Goal: Task Accomplishment & Management: Complete application form

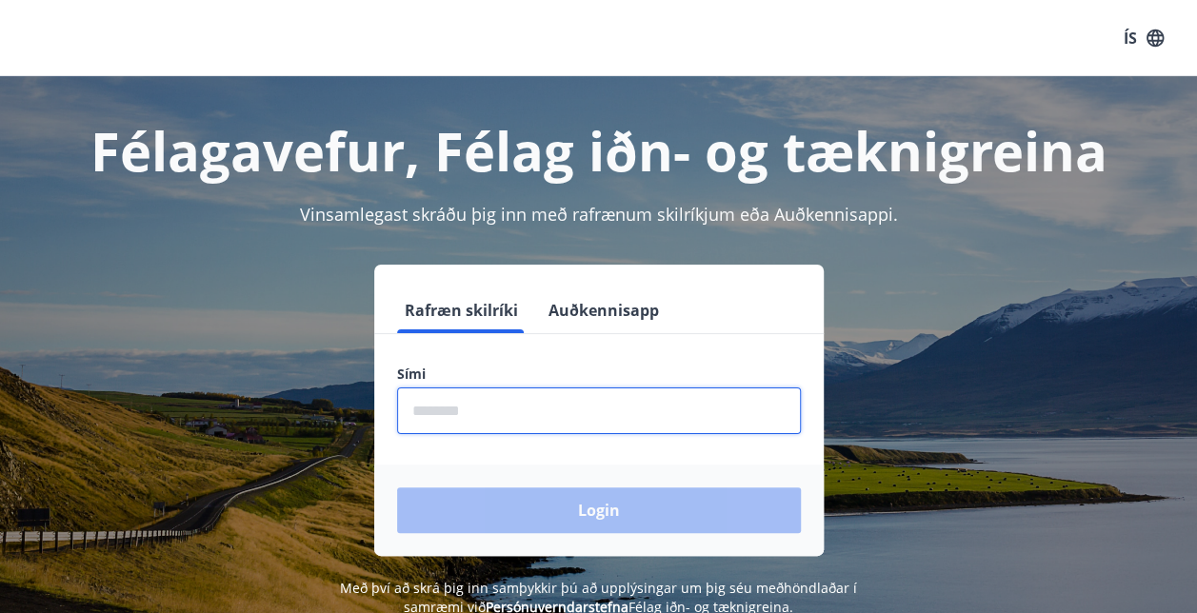
click at [550, 407] on input "phone" at bounding box center [599, 410] width 404 height 47
type input "********"
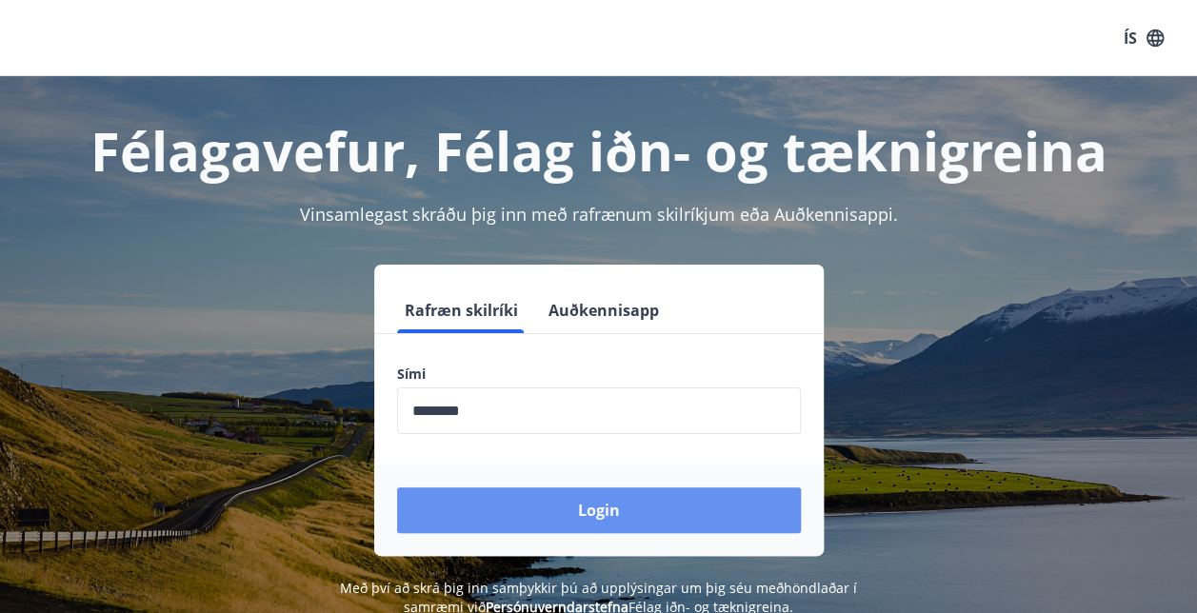
click at [574, 507] on button "Login" at bounding box center [599, 510] width 404 height 46
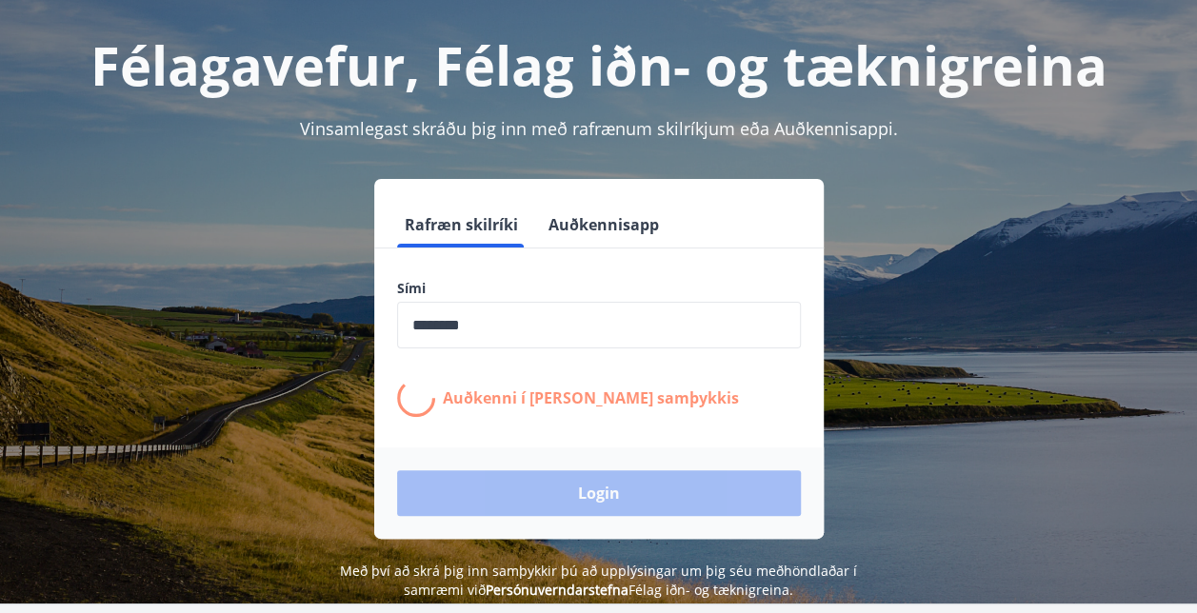
scroll to position [115, 0]
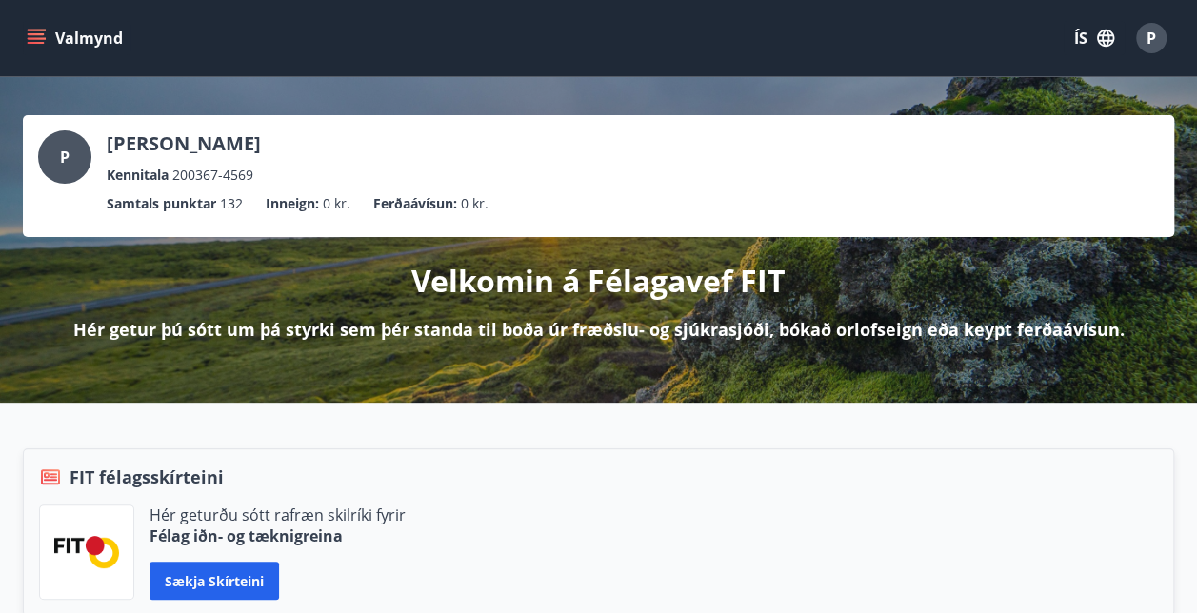
click at [45, 36] on icon "menu" at bounding box center [36, 38] width 19 height 19
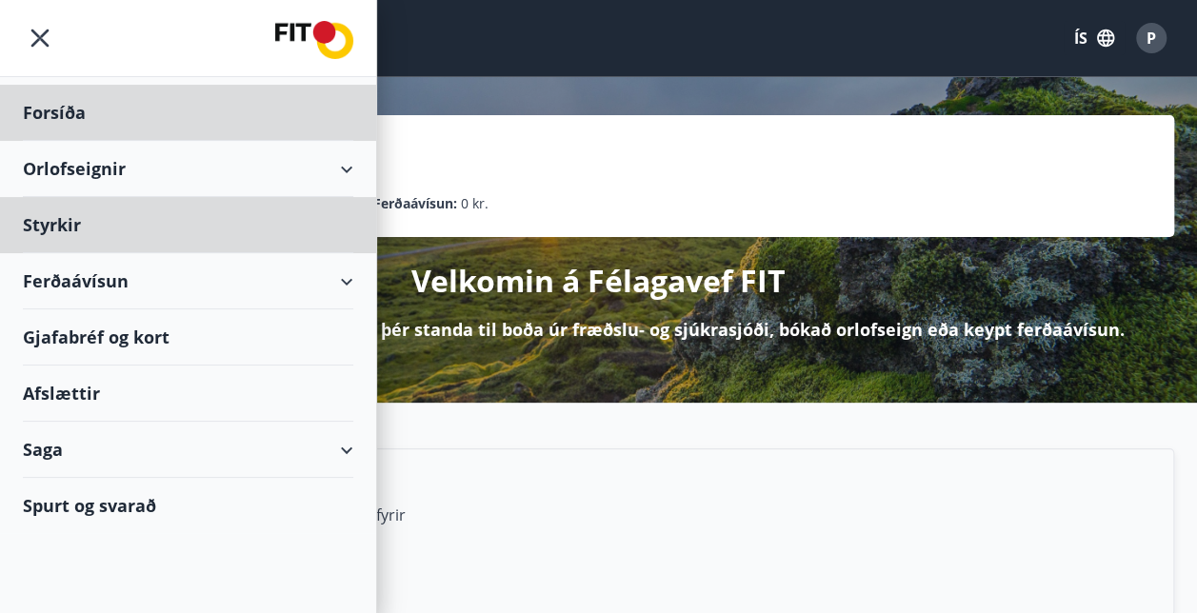
click at [72, 141] on div "Styrkir" at bounding box center [188, 113] width 330 height 56
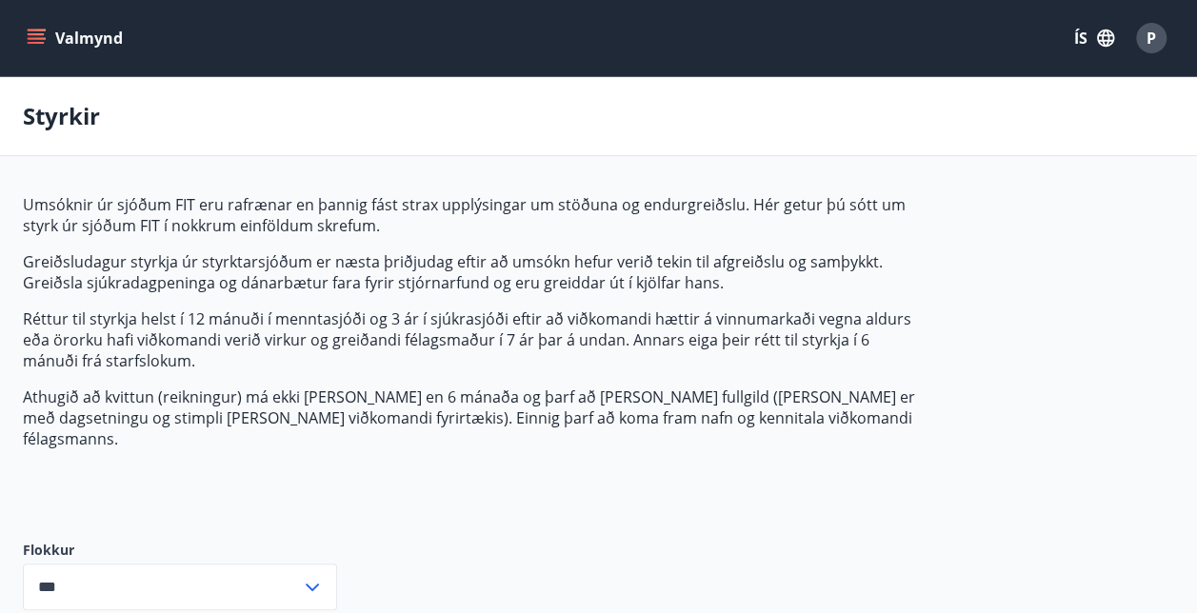
type input "***"
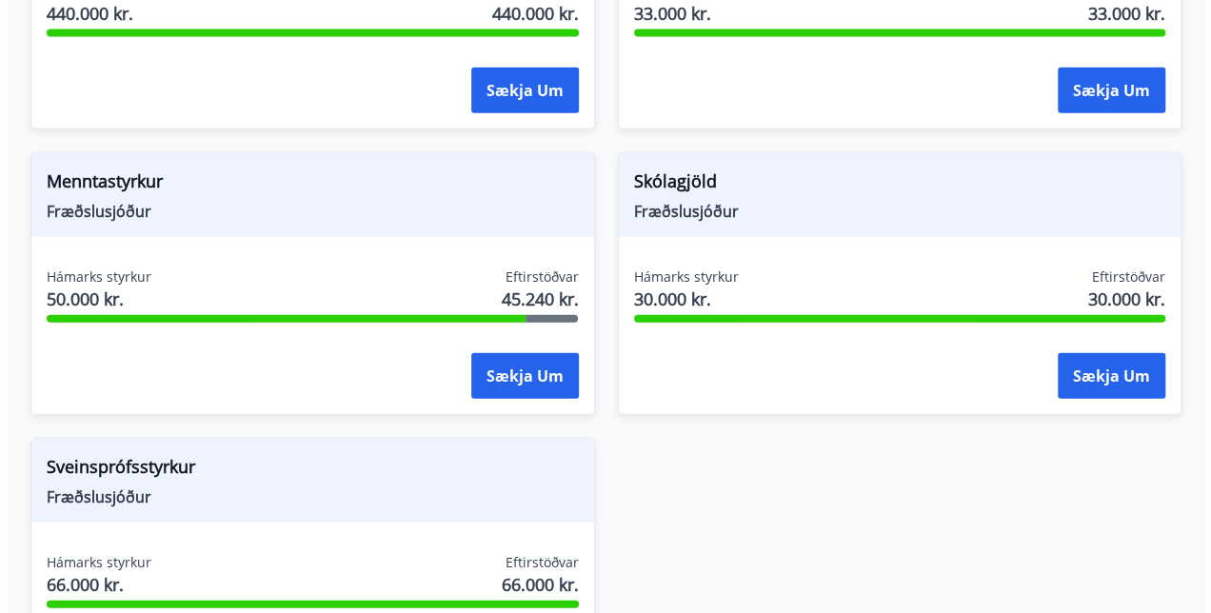
scroll to position [2198, 0]
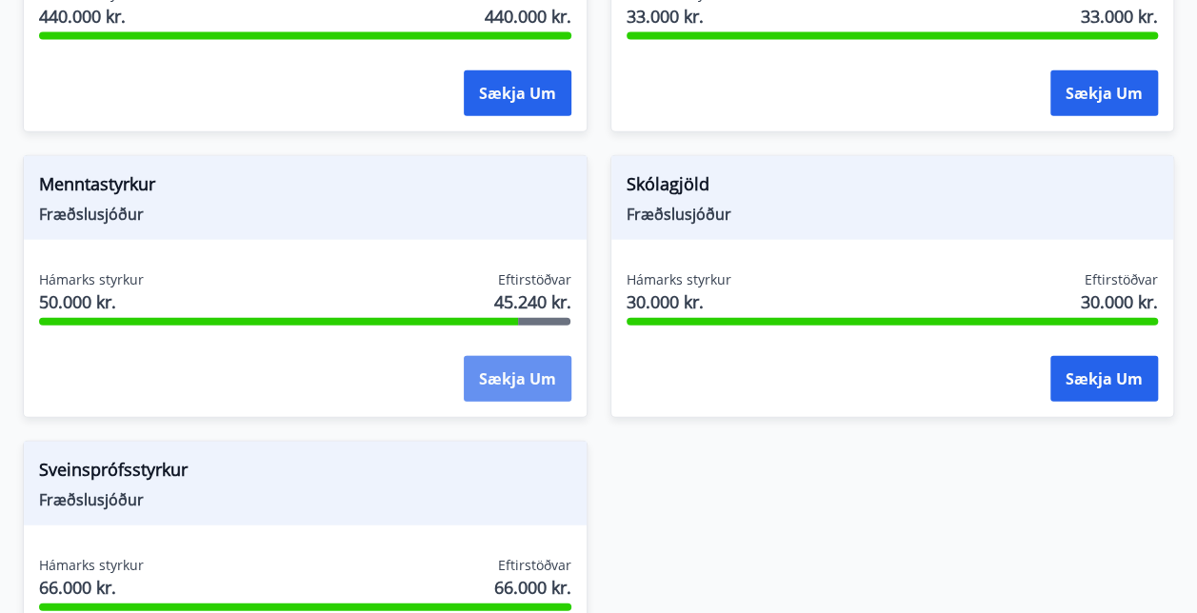
click at [516, 356] on button "Sækja um" at bounding box center [518, 379] width 108 height 46
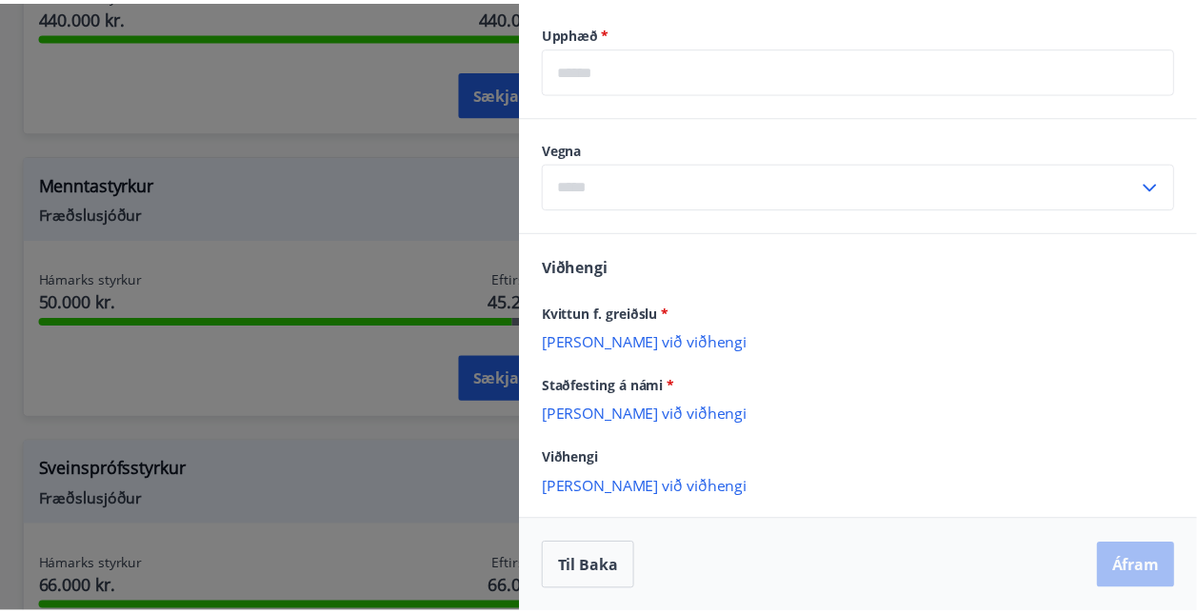
scroll to position [0, 0]
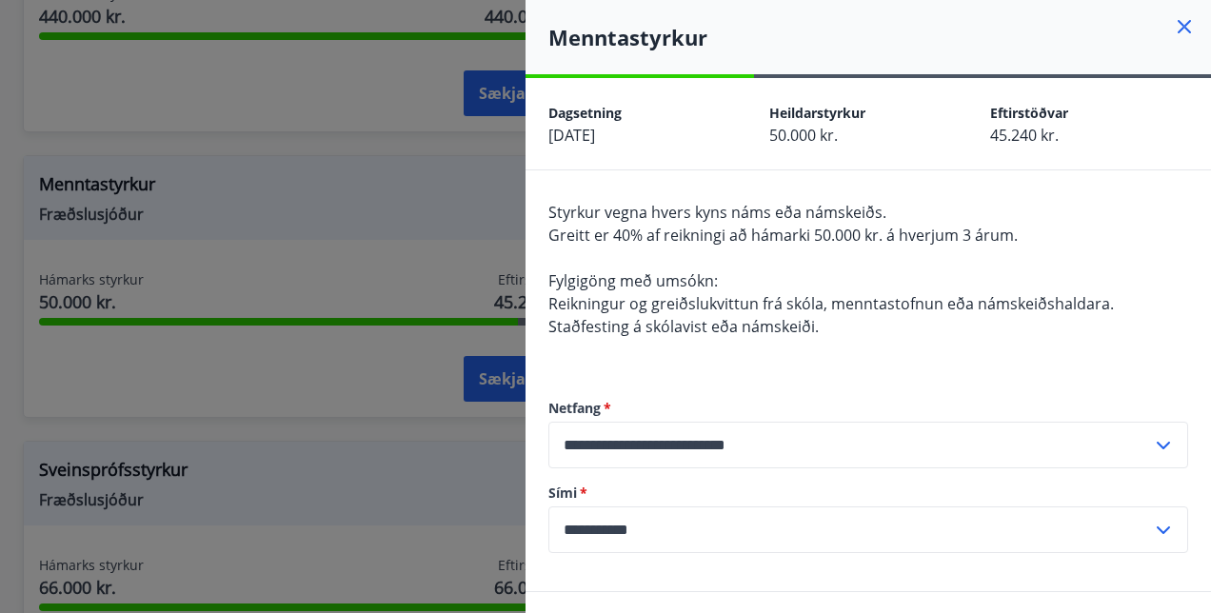
click at [1173, 21] on icon at bounding box center [1184, 26] width 23 height 23
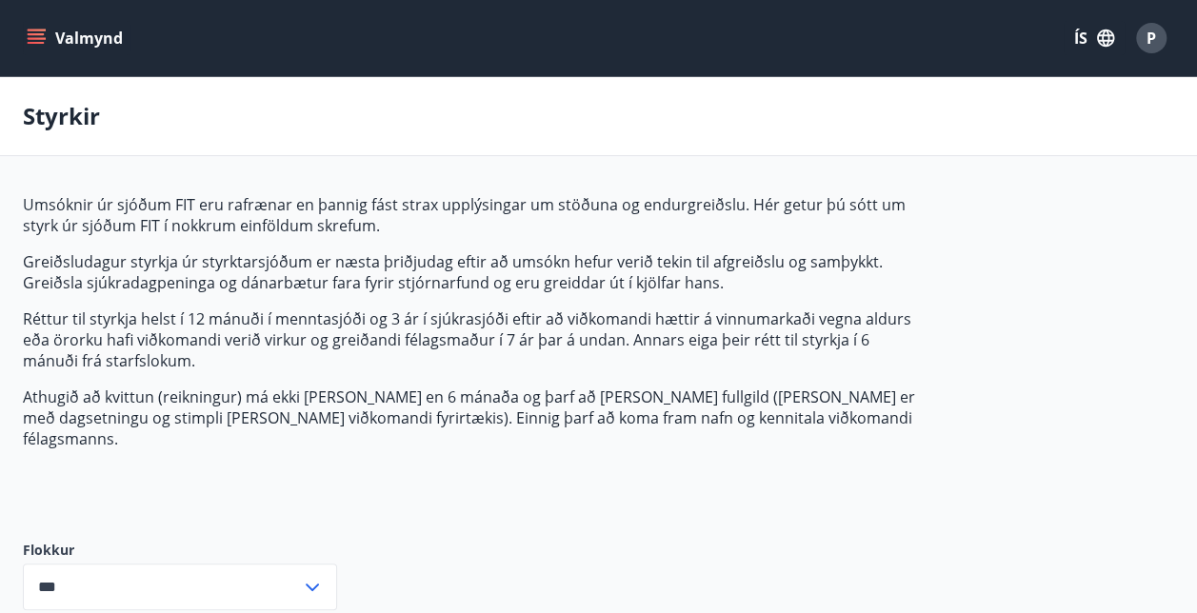
click at [1152, 30] on span "P" at bounding box center [1151, 38] width 10 height 21
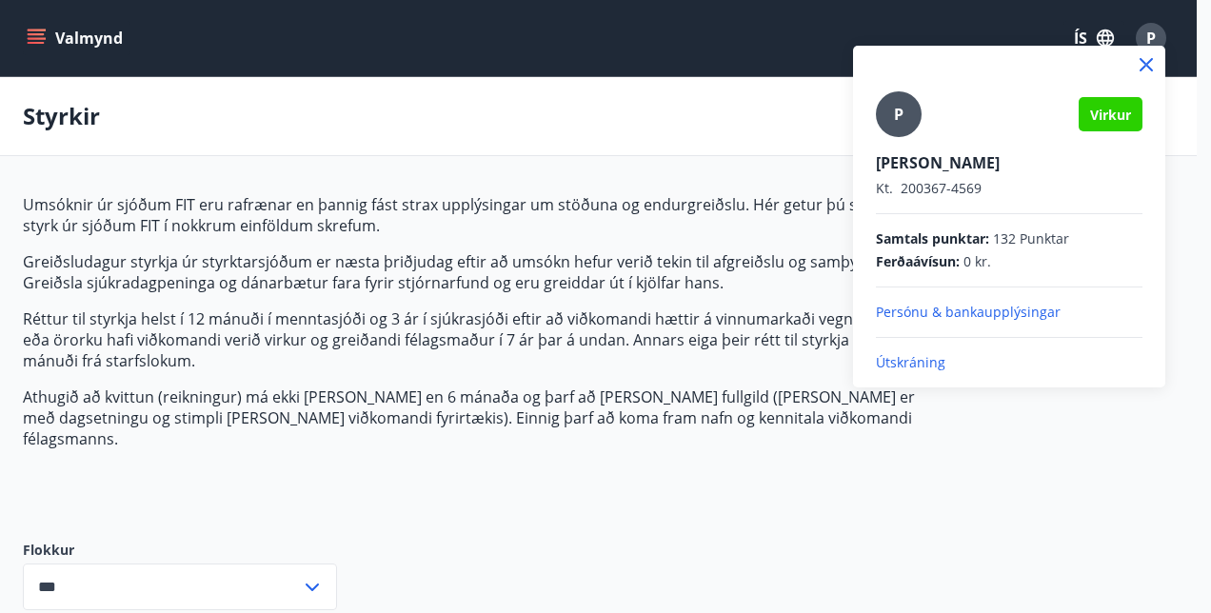
click at [36, 34] on div at bounding box center [605, 306] width 1211 height 613
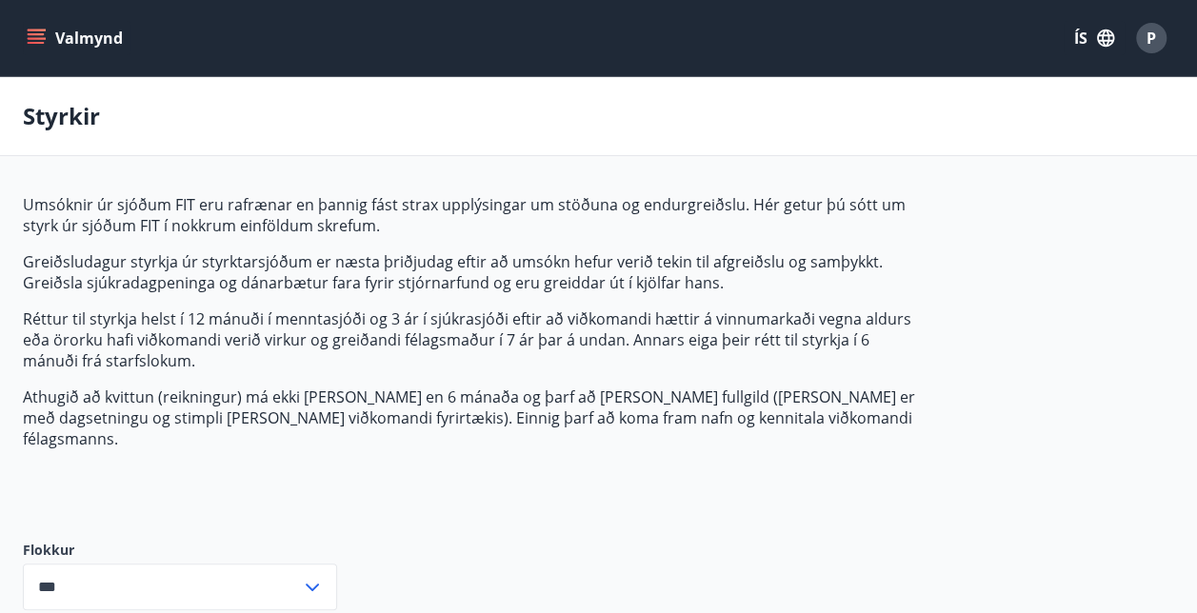
click at [48, 32] on button "Valmynd" at bounding box center [77, 38] width 108 height 34
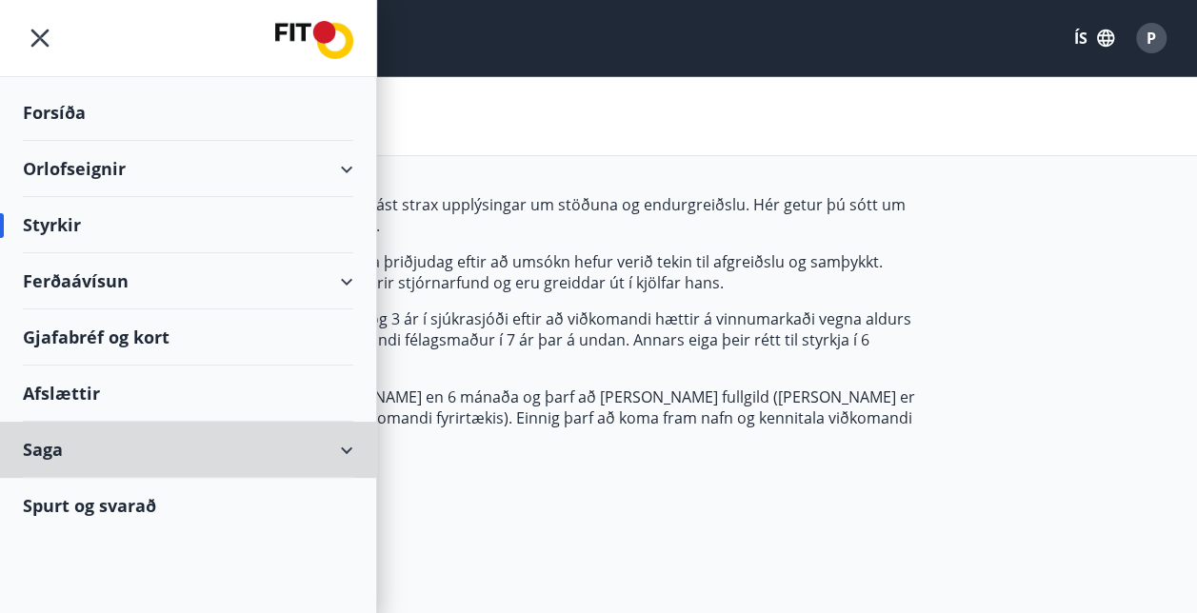
click at [70, 444] on div "Saga" at bounding box center [188, 450] width 330 height 56
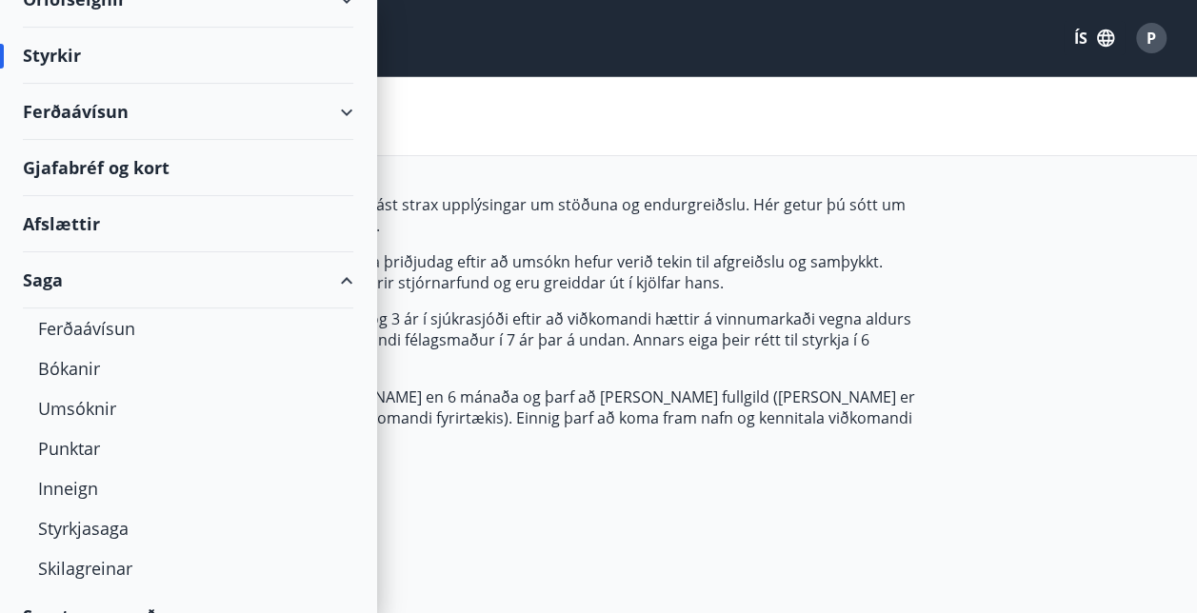
scroll to position [197, 0]
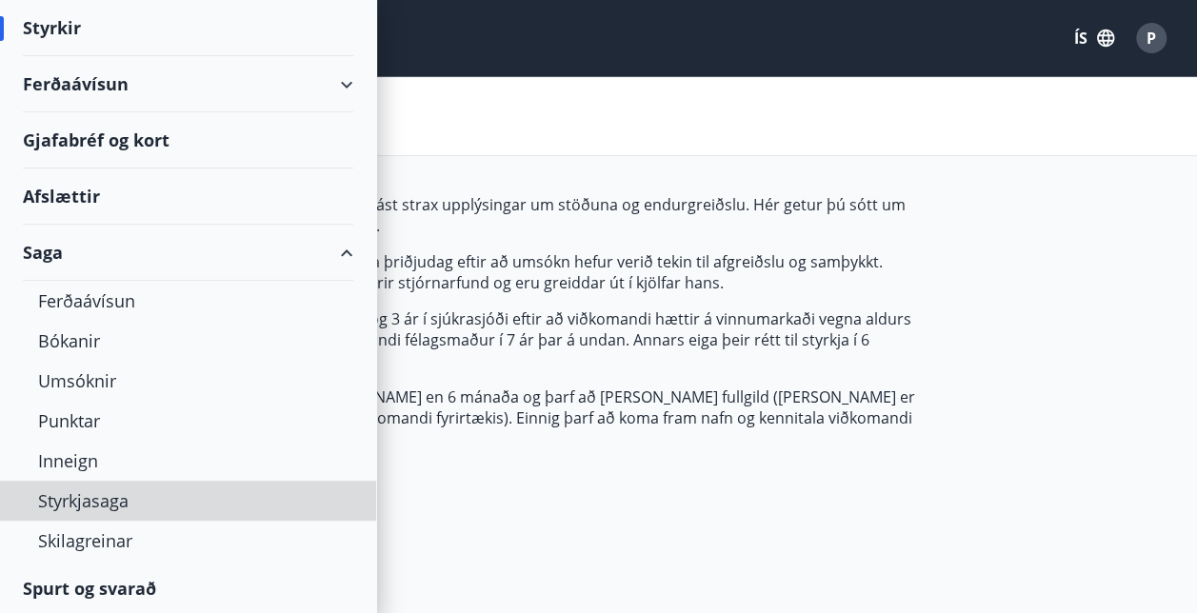
click at [77, 490] on div "Styrkjasaga" at bounding box center [188, 501] width 300 height 40
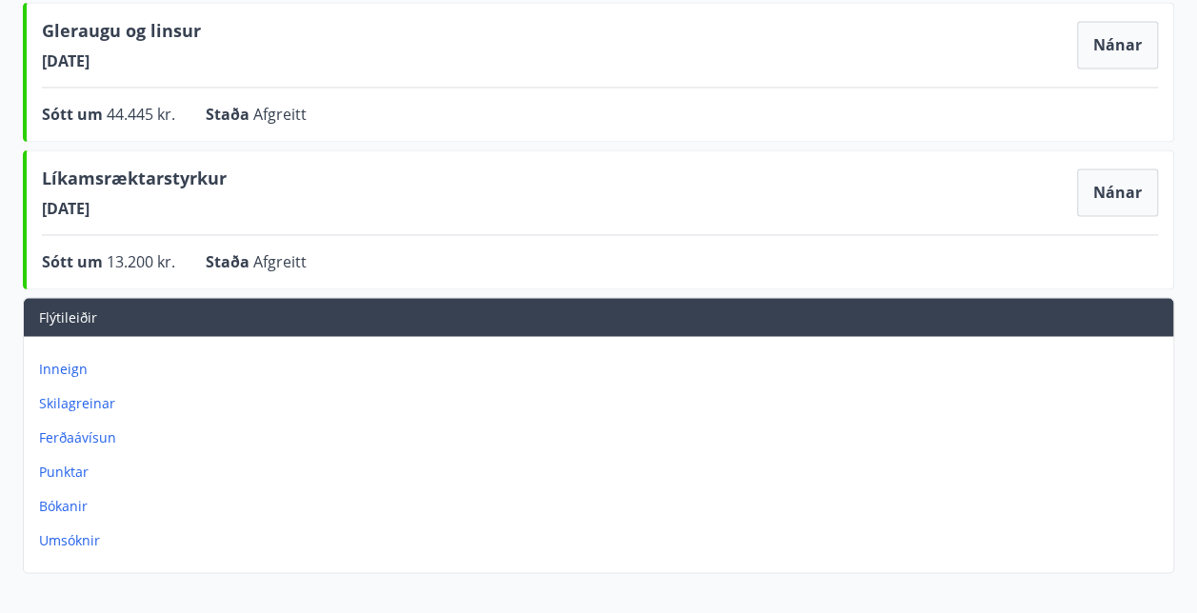
scroll to position [1455, 0]
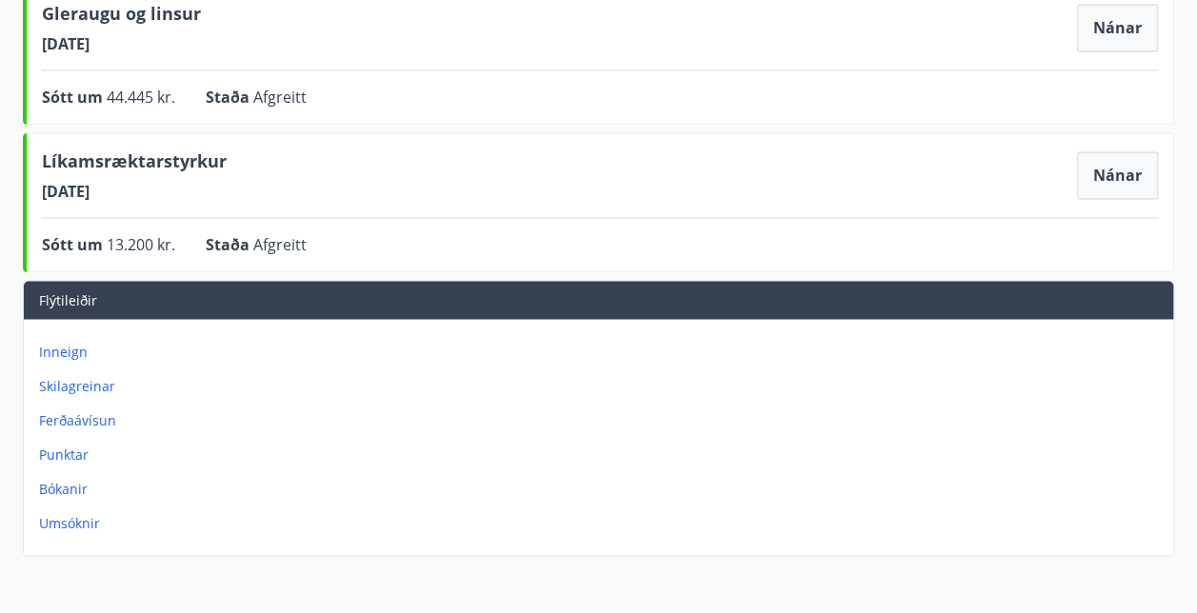
click at [51, 343] on p "Inneign" at bounding box center [602, 351] width 1126 height 19
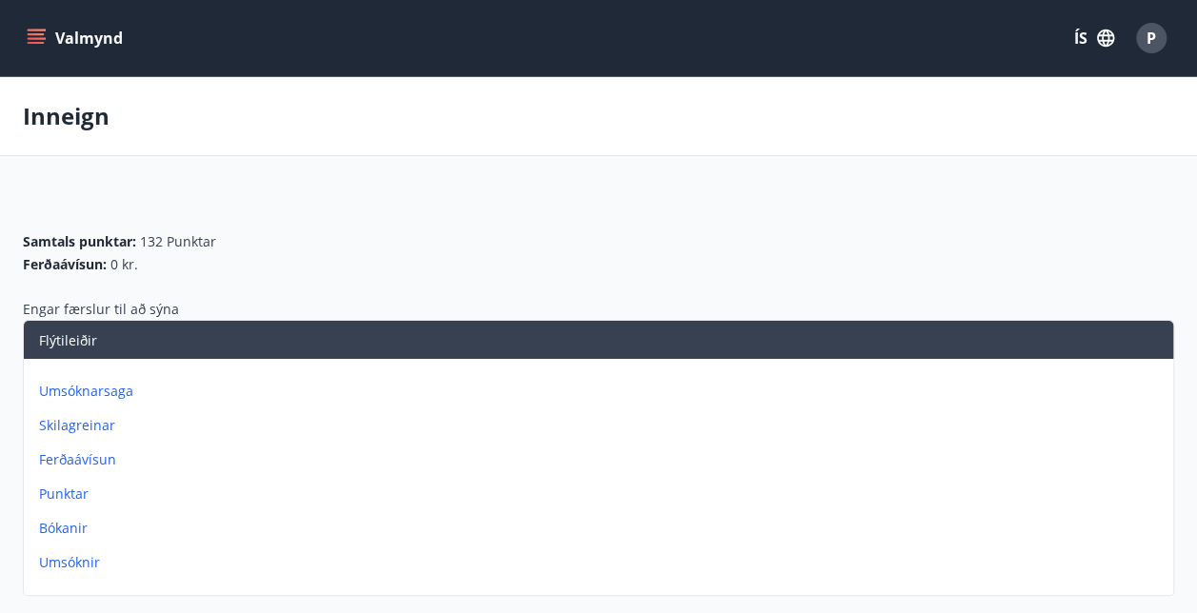
click at [61, 34] on button "Valmynd" at bounding box center [77, 38] width 108 height 34
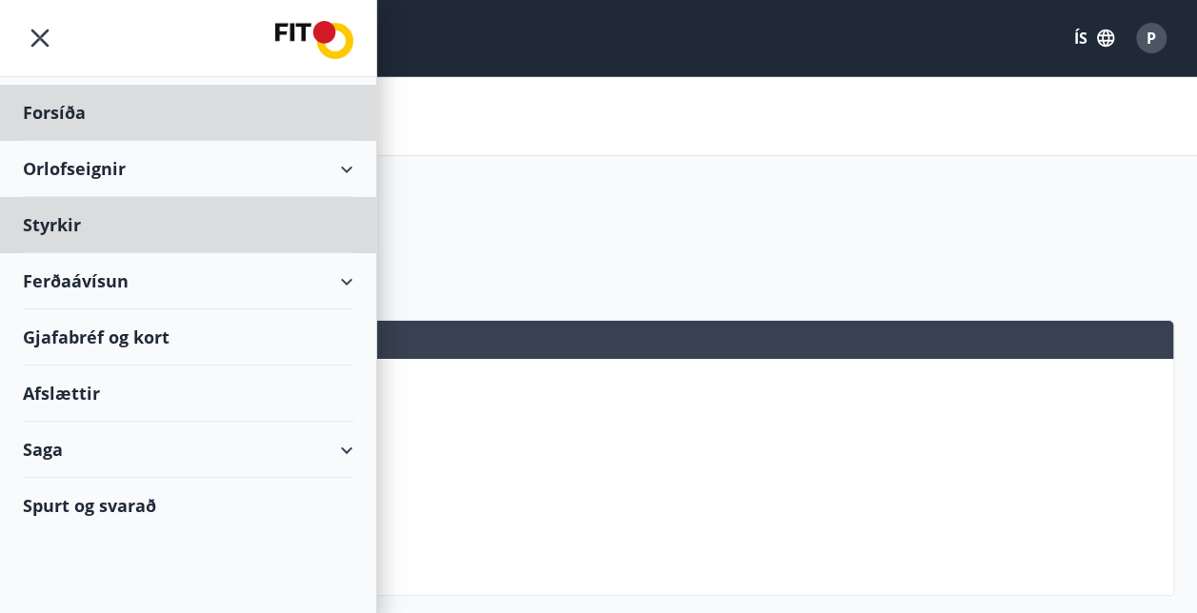
click at [86, 102] on div "Forsíða" at bounding box center [188, 113] width 330 height 56
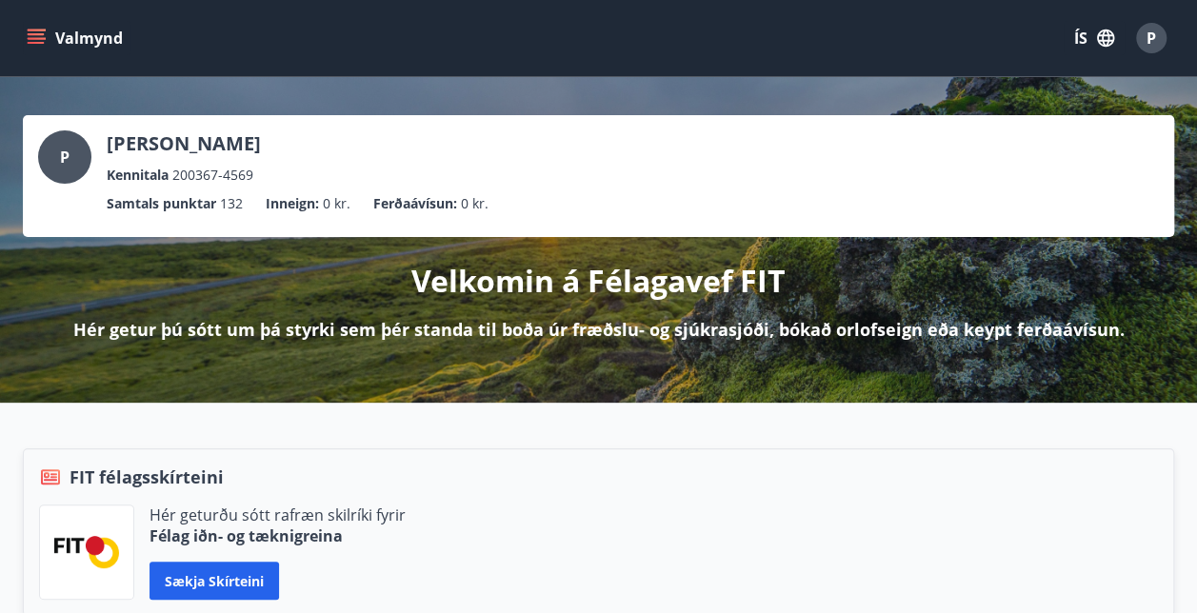
click at [39, 30] on icon "menu" at bounding box center [38, 31] width 21 height 2
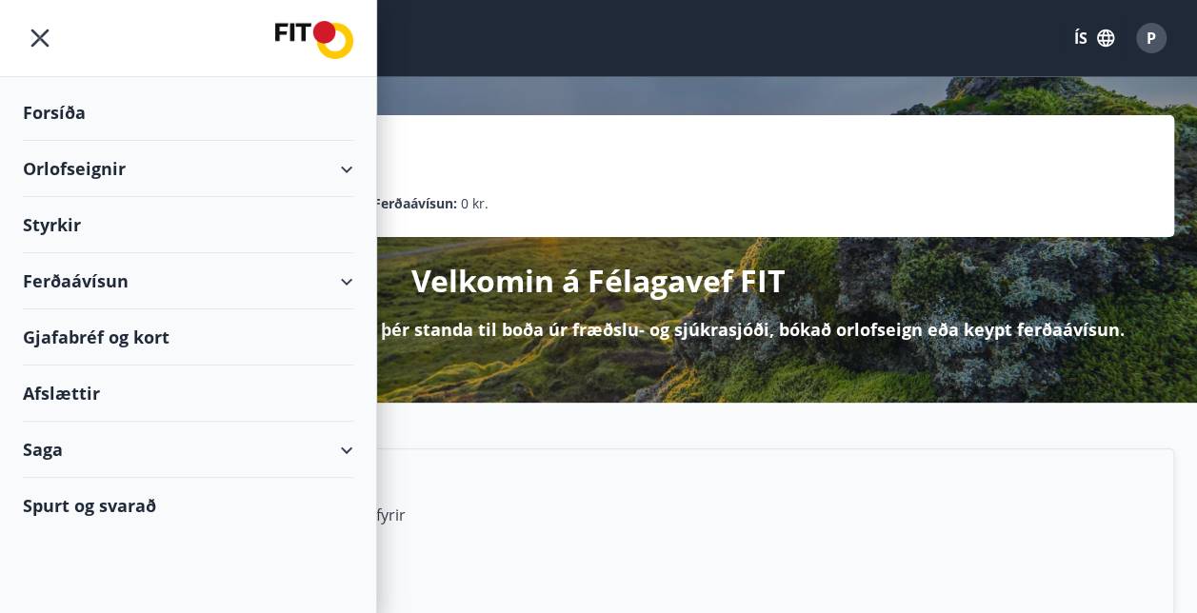
click at [42, 34] on icon "menu" at bounding box center [40, 38] width 34 height 34
